Goal: Check status: Check status

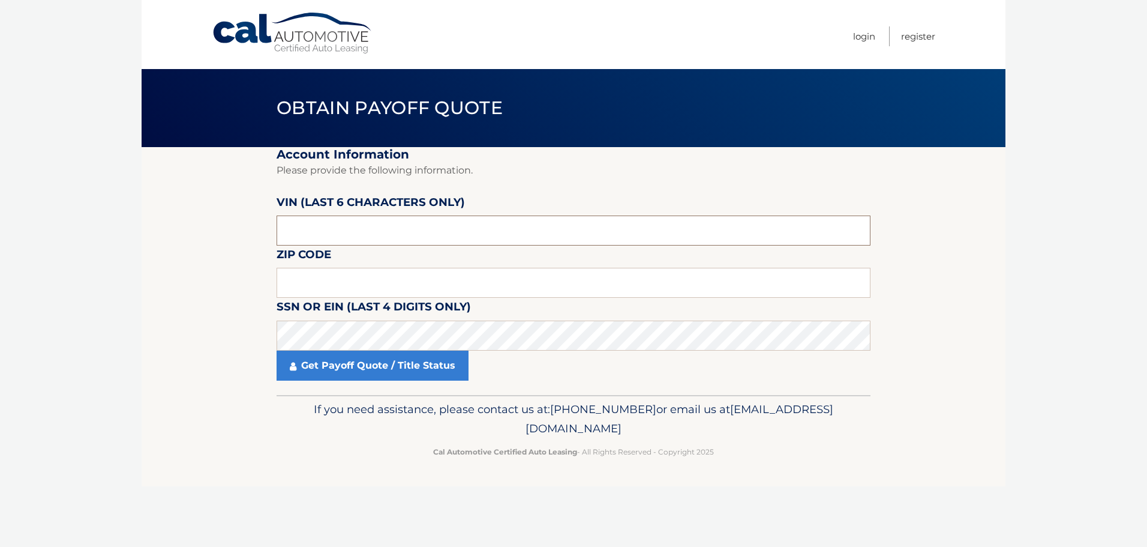
click at [444, 229] on input "text" at bounding box center [574, 230] width 594 height 30
type input "709468"
click at [389, 285] on input "text" at bounding box center [574, 283] width 594 height 30
type input "11001"
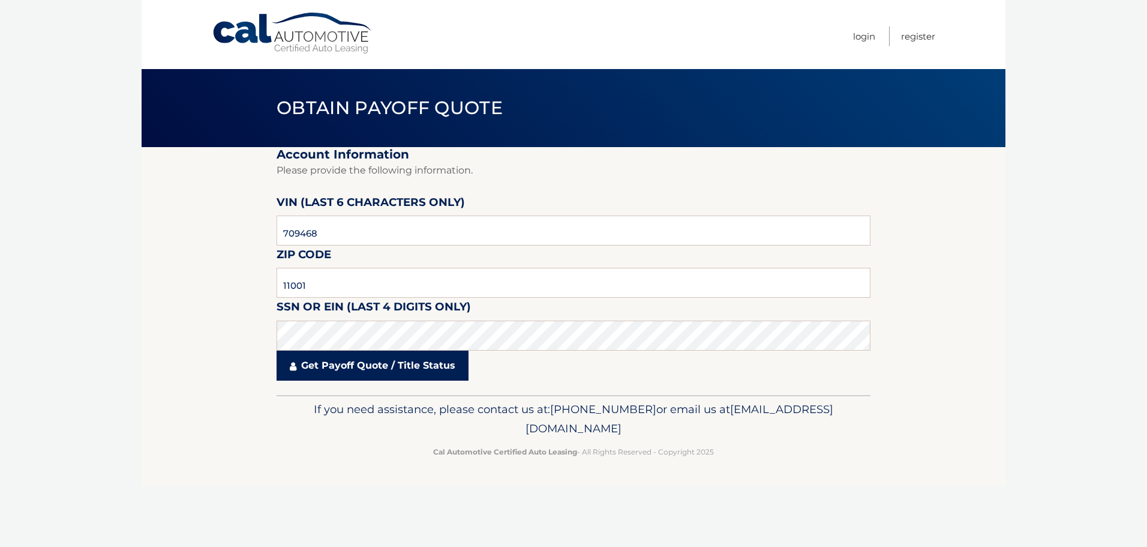
click at [376, 370] on link "Get Payoff Quote / Title Status" at bounding box center [373, 365] width 192 height 30
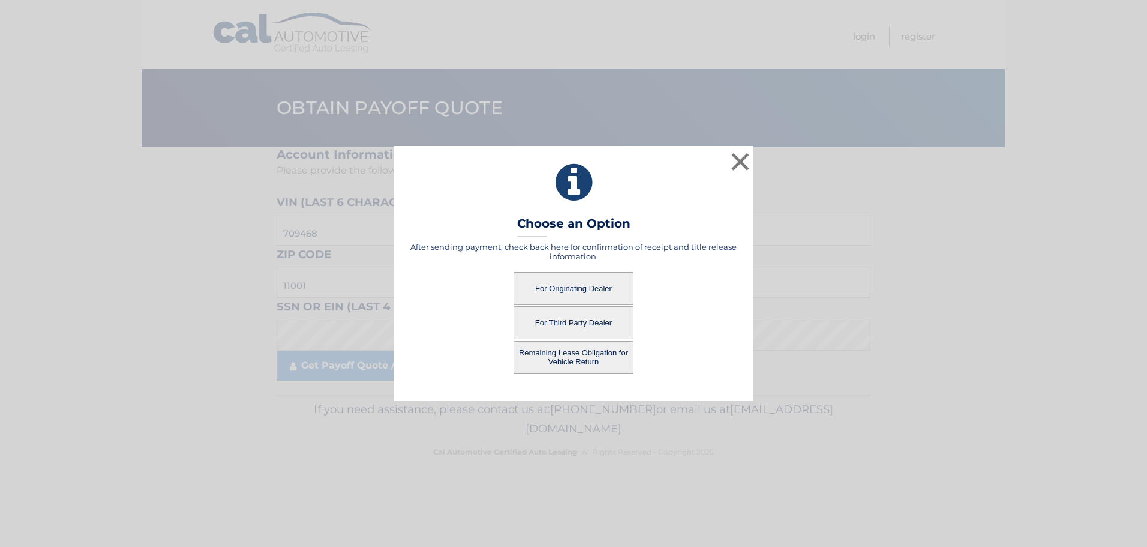
click at [579, 284] on button "For Originating Dealer" at bounding box center [574, 288] width 120 height 33
click at [574, 289] on button "For Originating Dealer" at bounding box center [574, 288] width 120 height 33
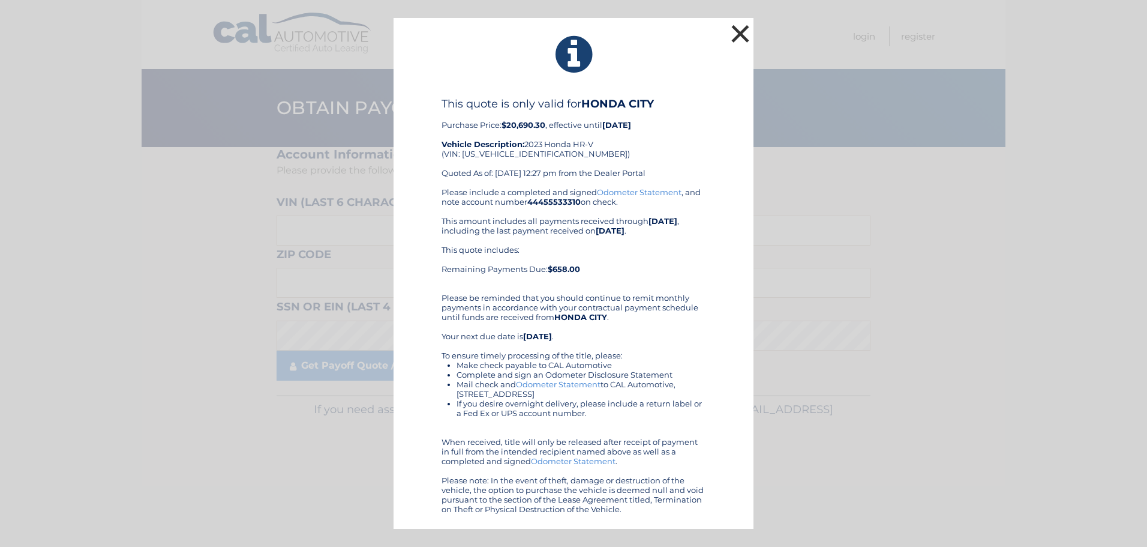
click at [741, 31] on button "×" at bounding box center [740, 34] width 24 height 24
